Goal: Check status: Check status

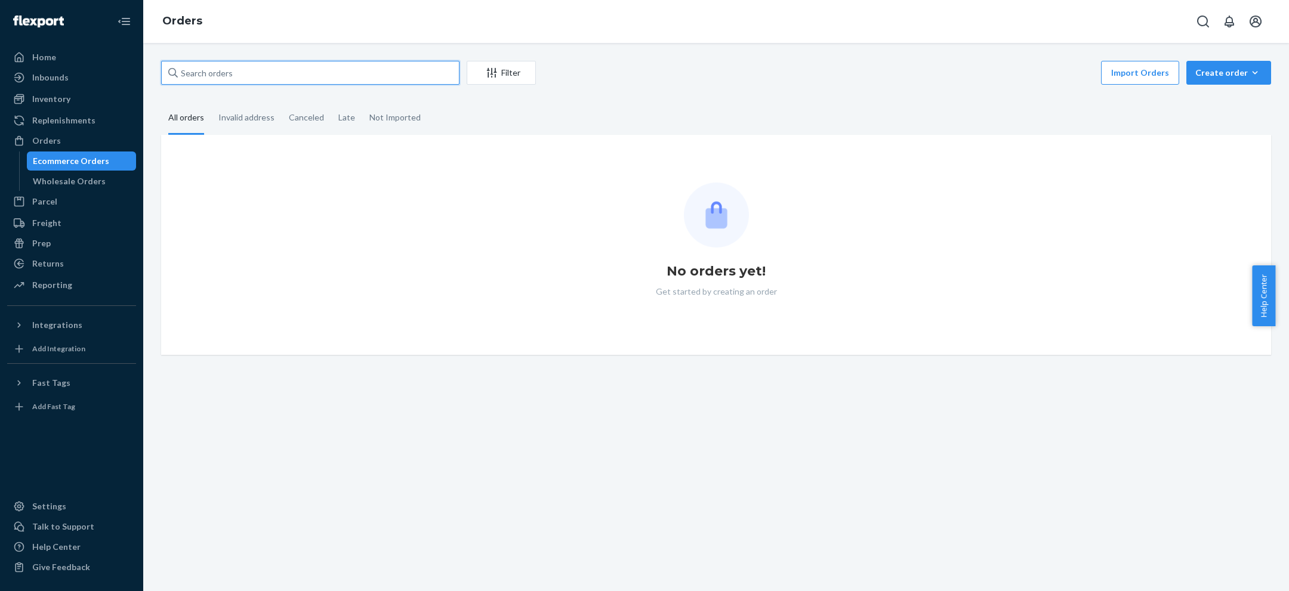
click at [414, 67] on input "text" at bounding box center [310, 73] width 298 height 24
paste input "3088899"
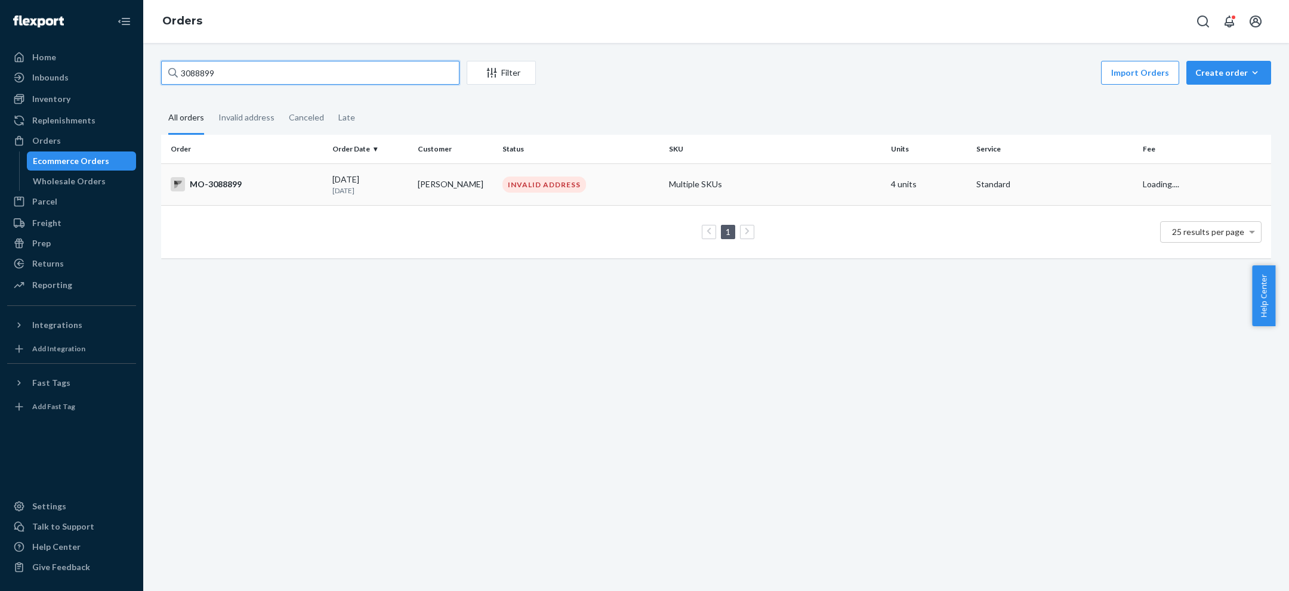
type input "3088899"
click at [425, 194] on td "[PERSON_NAME]" at bounding box center [455, 184] width 85 height 42
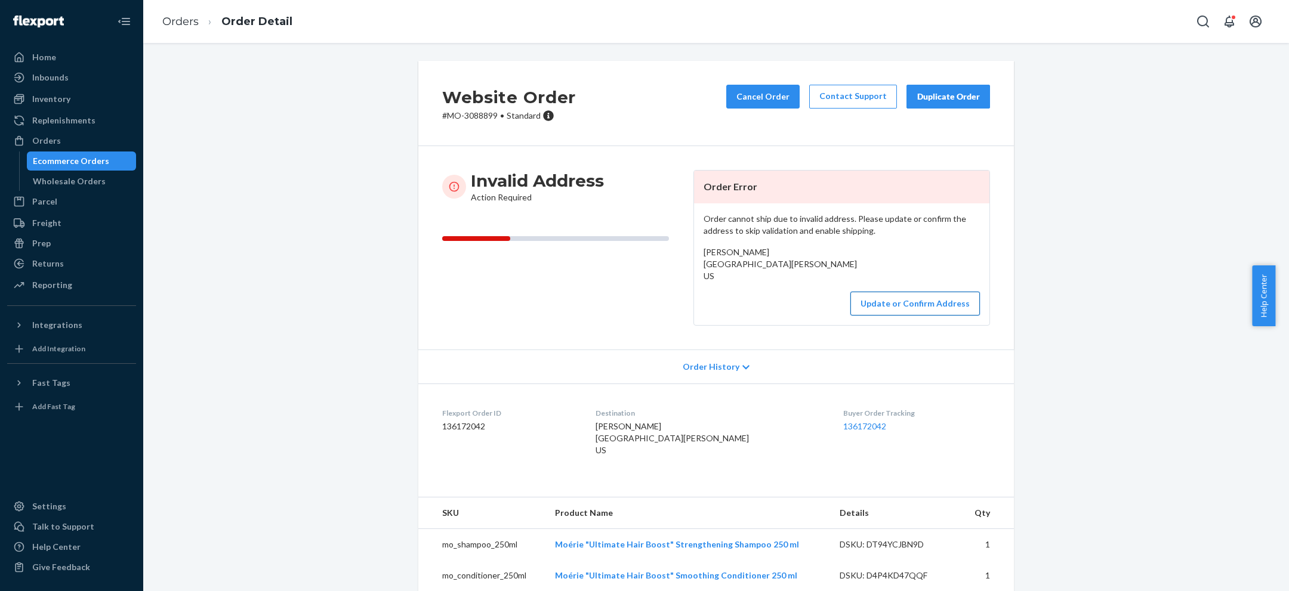
click at [925, 316] on button "Update or Confirm Address" at bounding box center [914, 304] width 129 height 24
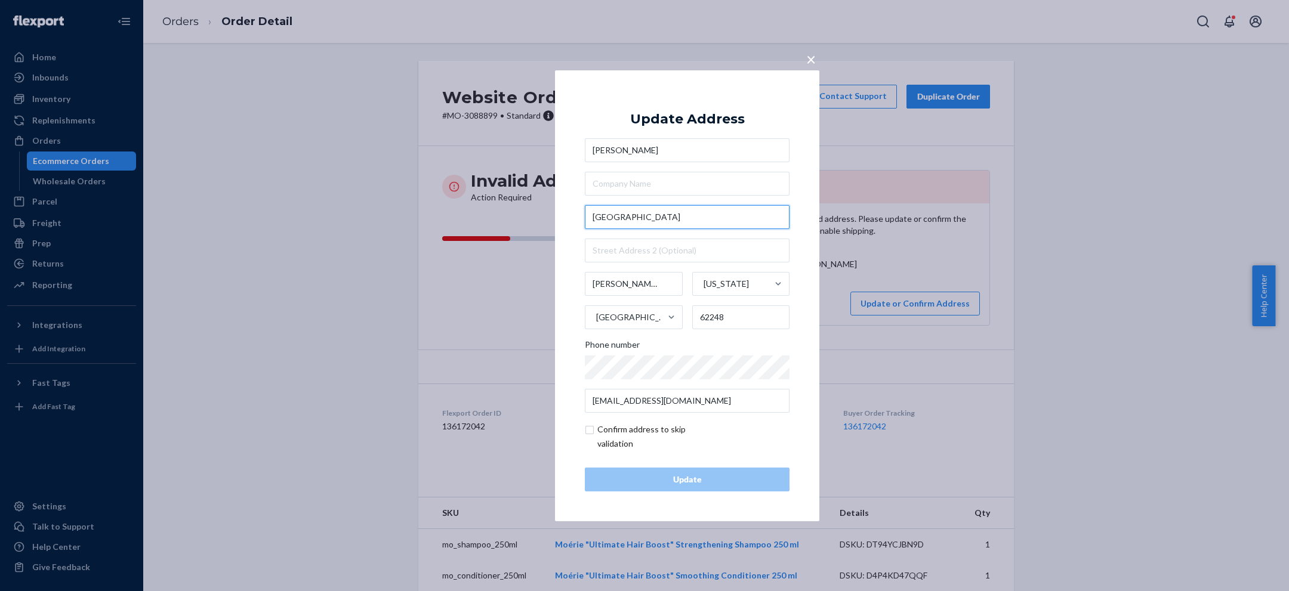
click at [661, 217] on input "[GEOGRAPHIC_DATA]" at bounding box center [687, 217] width 205 height 24
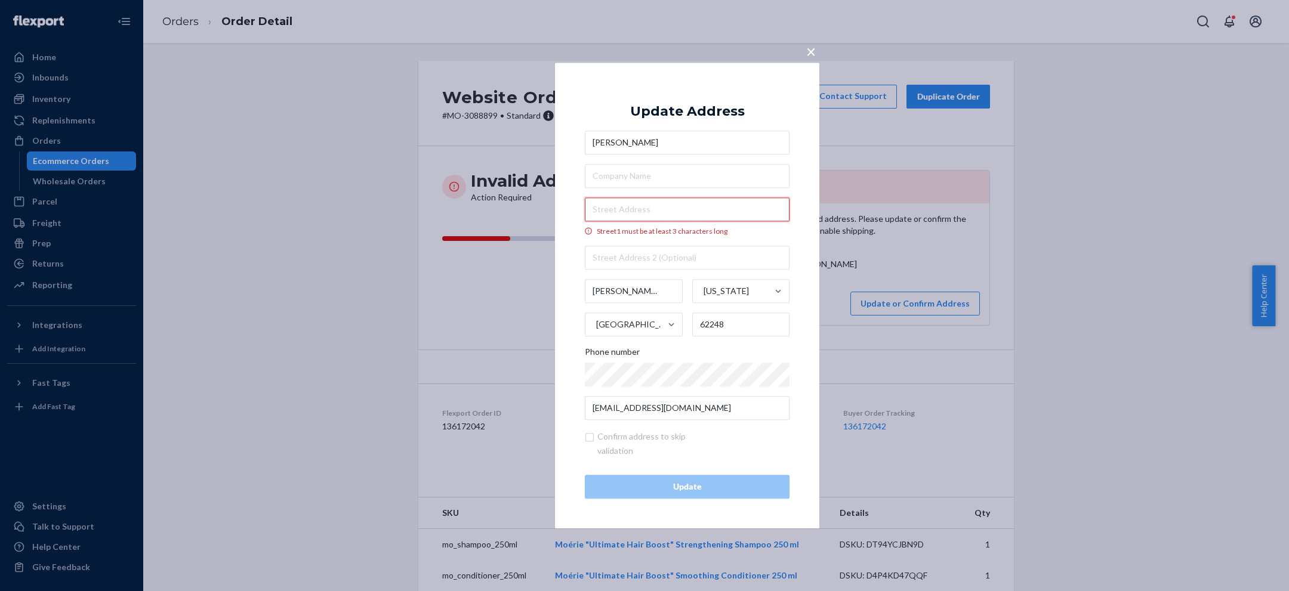
paste input "[STREET_ADDRESS] [GEOGRAPHIC_DATA][PERSON_NAME][US_STATE]"
drag, startPoint x: 714, startPoint y: 215, endPoint x: 688, endPoint y: 207, distance: 27.0
click at [688, 206] on input "[STREET_ADDRESS] [GEOGRAPHIC_DATA][PERSON_NAME][US_STATE]" at bounding box center [687, 209] width 205 height 24
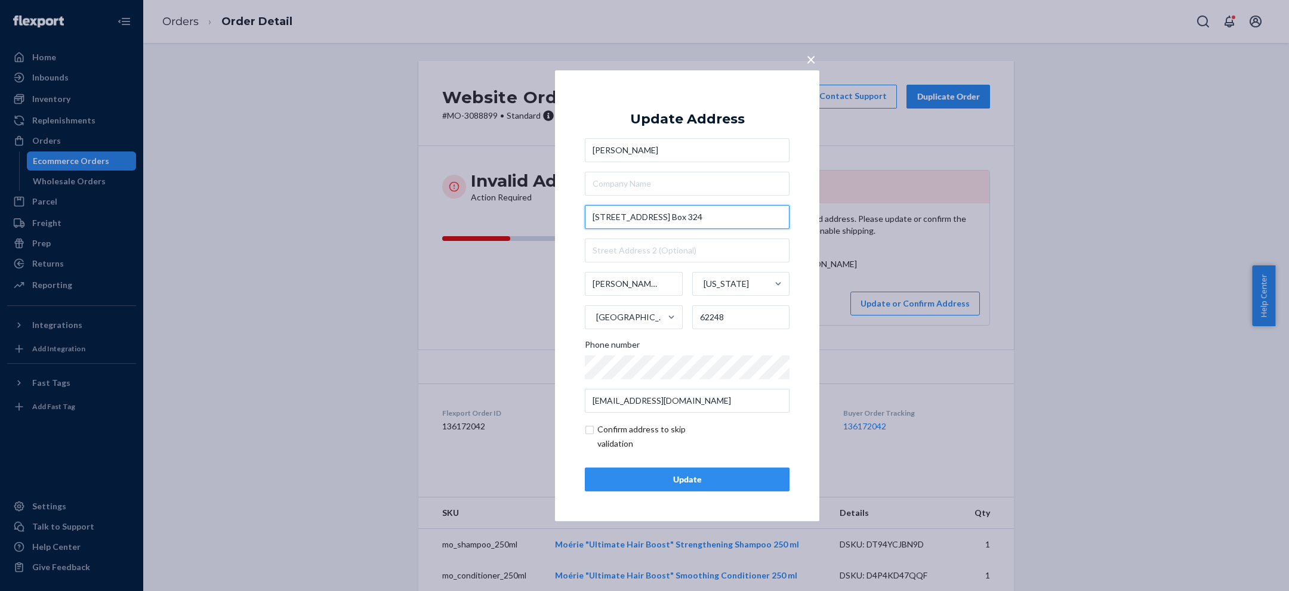
type input "[STREET_ADDRESS] Box 324"
click at [713, 479] on div "Update" at bounding box center [687, 480] width 184 height 12
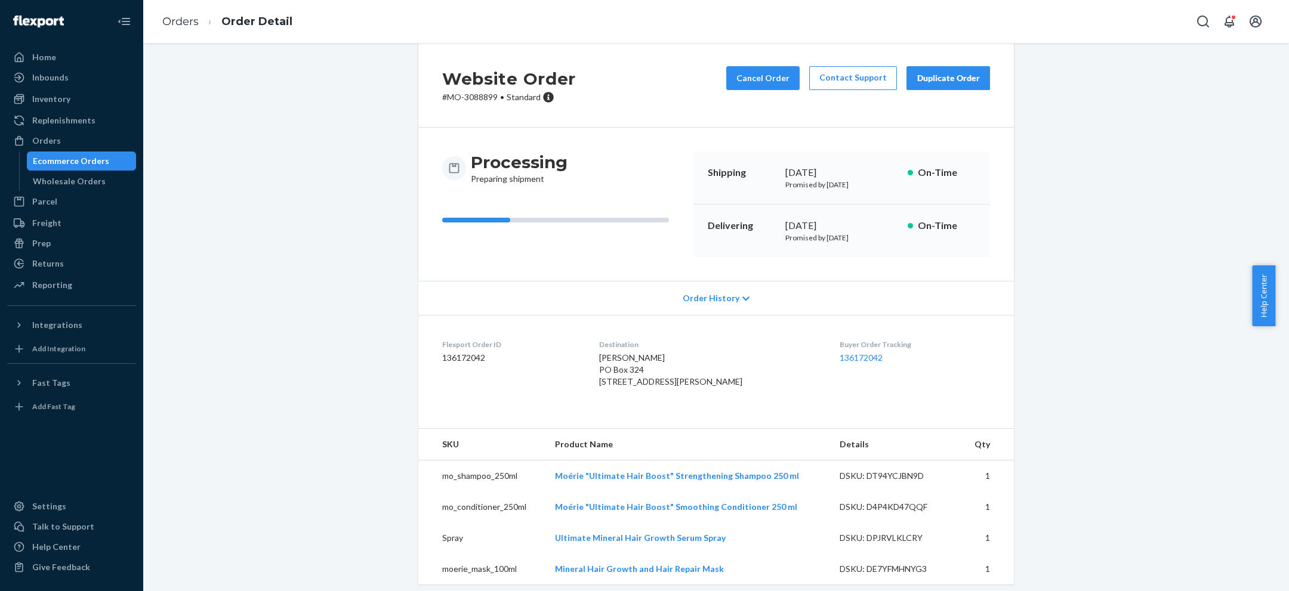
scroll to position [22, 0]
